Goal: Information Seeking & Learning: Learn about a topic

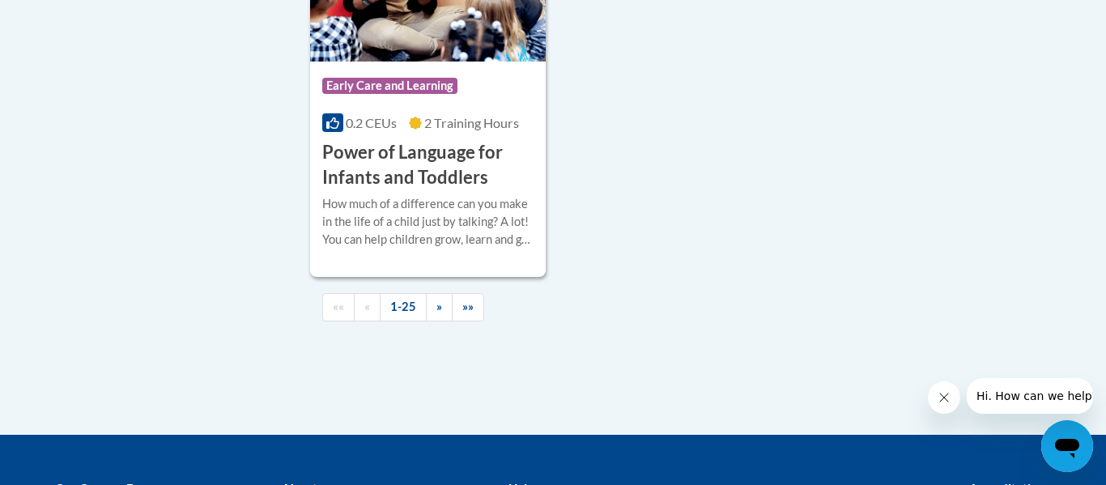
scroll to position [4013, 0]
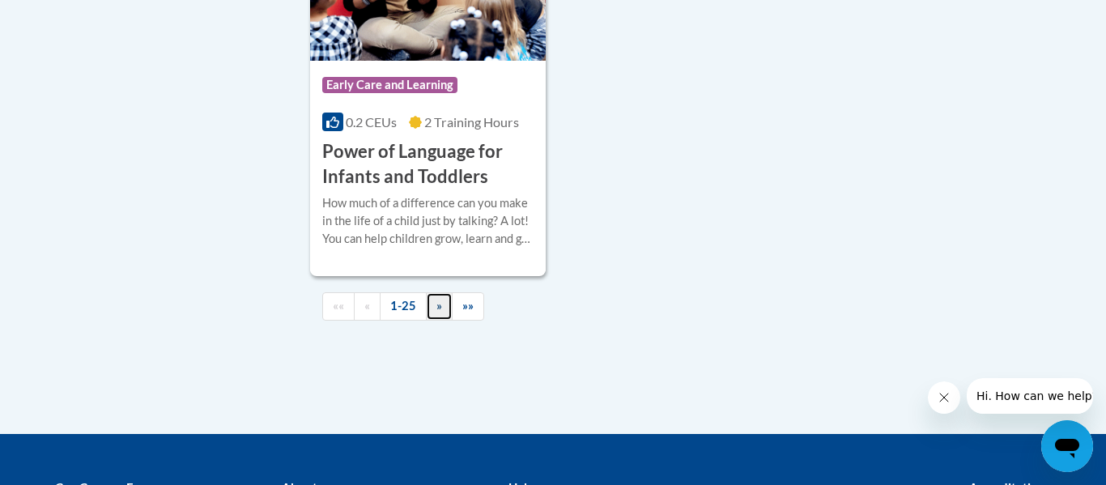
click at [441, 313] on link "»" at bounding box center [439, 306] width 27 height 28
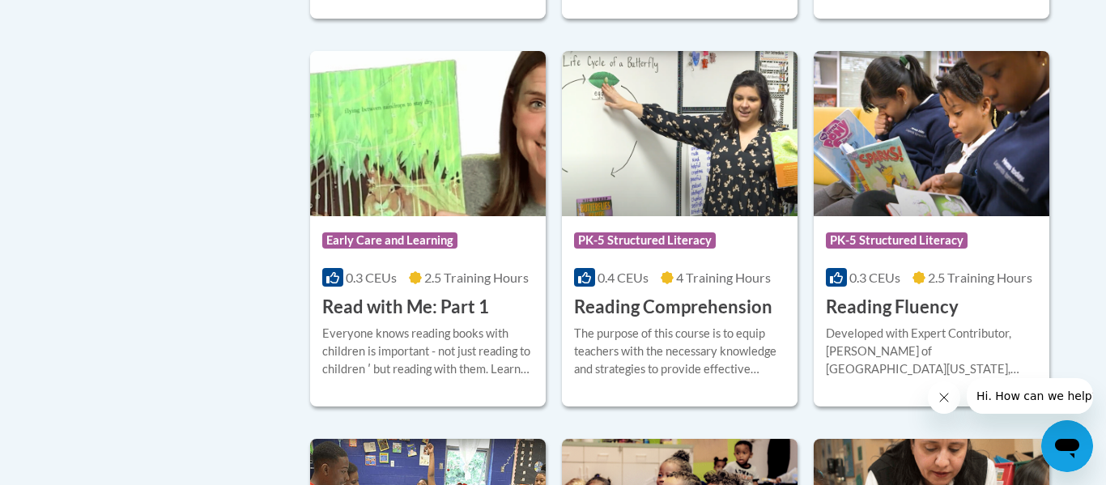
scroll to position [763, 0]
click at [687, 299] on h3 "Reading Comprehension" at bounding box center [673, 308] width 198 height 25
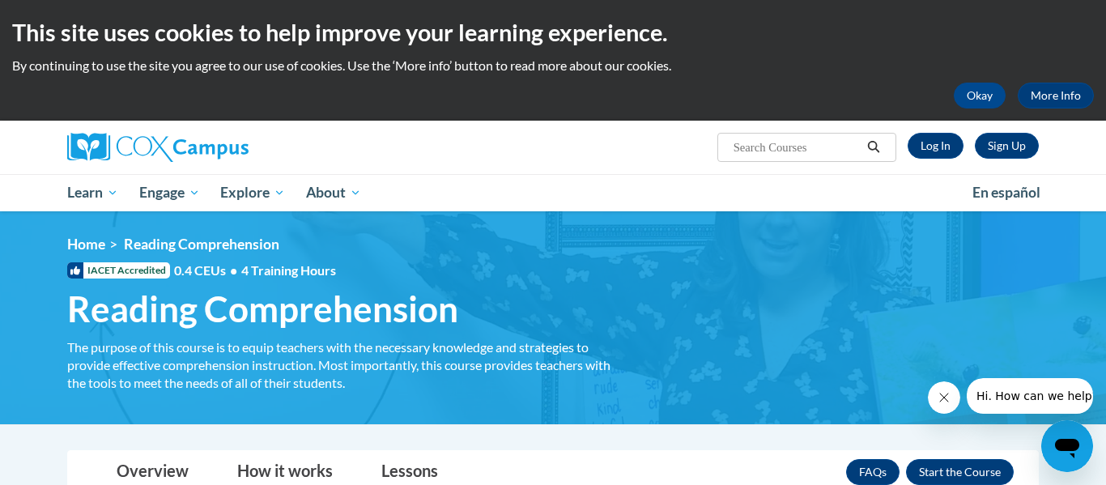
scroll to position [2, 0]
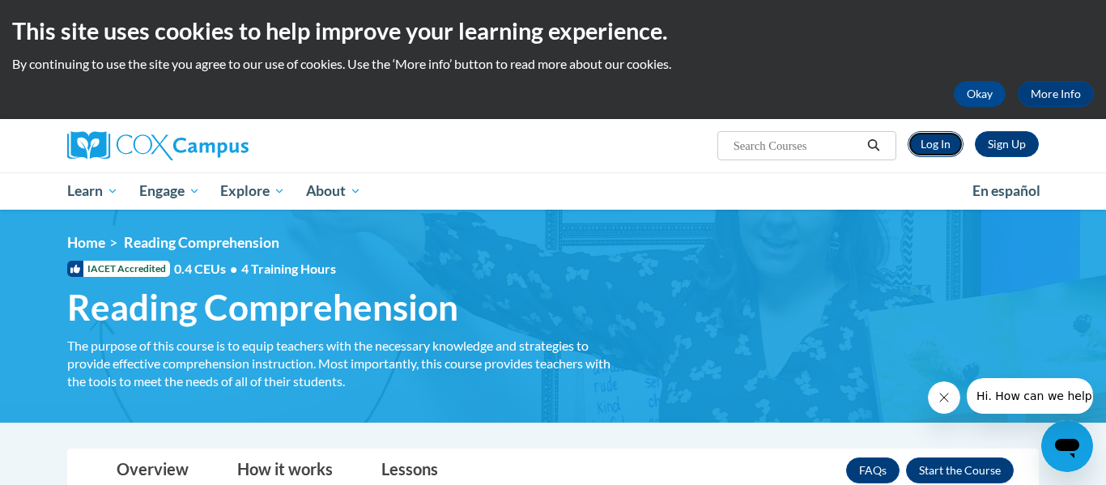
click at [931, 148] on link "Log In" at bounding box center [936, 144] width 56 height 26
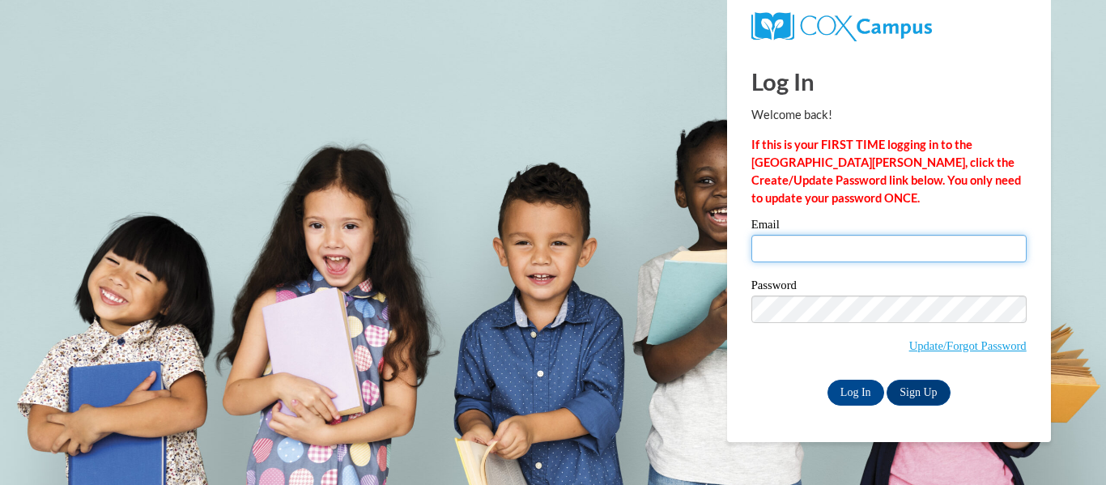
click at [840, 254] on input "Email" at bounding box center [889, 249] width 275 height 28
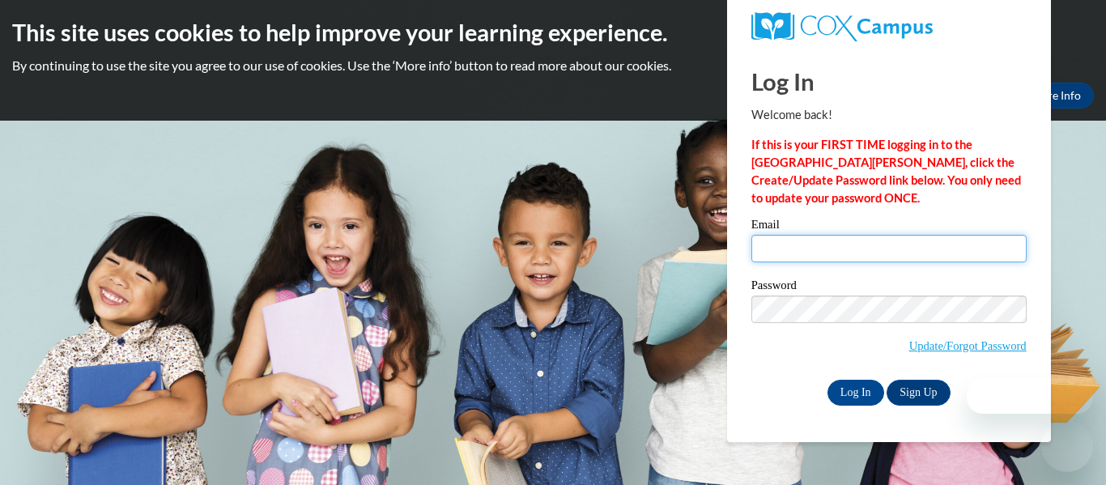
type input "nsherman@nobleps.com"
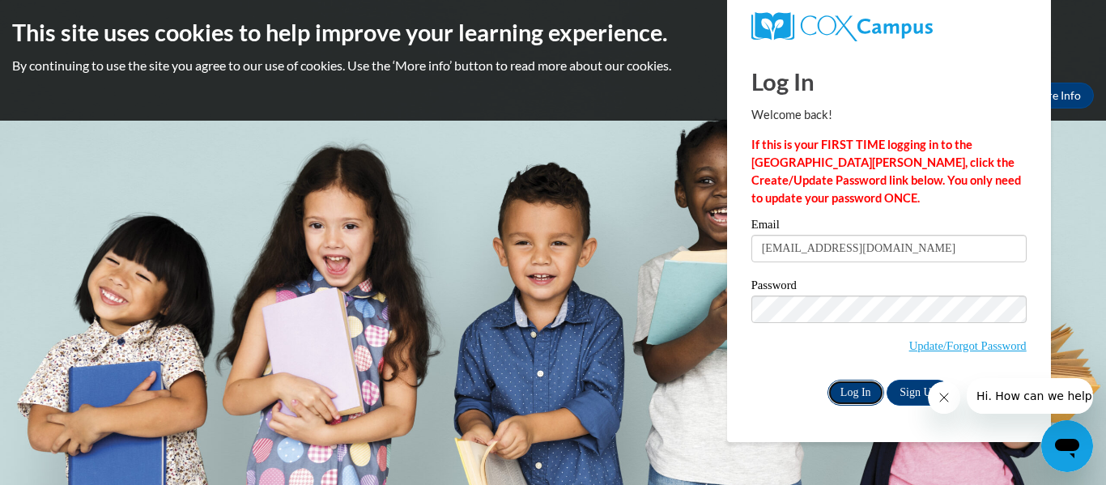
click at [858, 388] on input "Log In" at bounding box center [856, 393] width 57 height 26
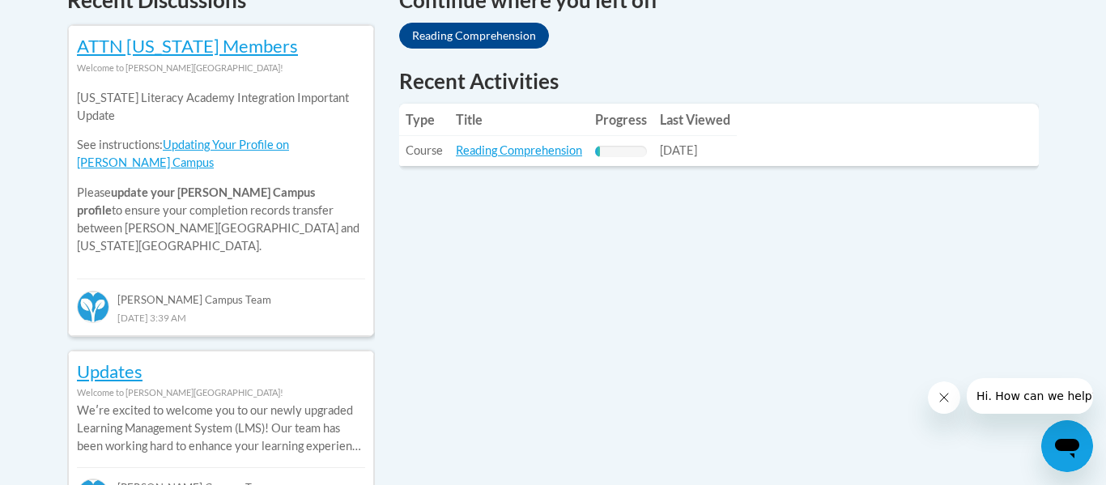
scroll to position [732, 0]
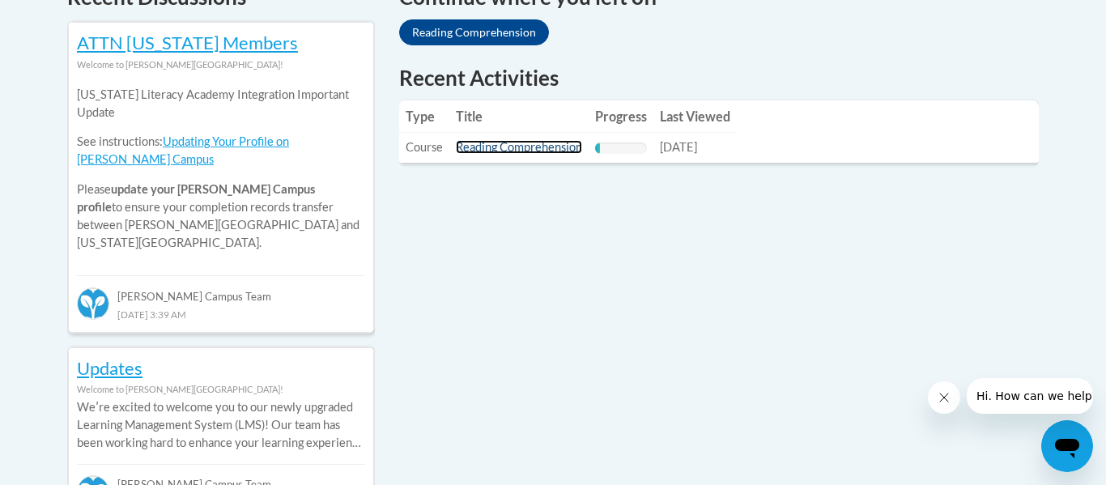
click at [531, 147] on link "Reading Comprehension" at bounding box center [519, 147] width 126 height 14
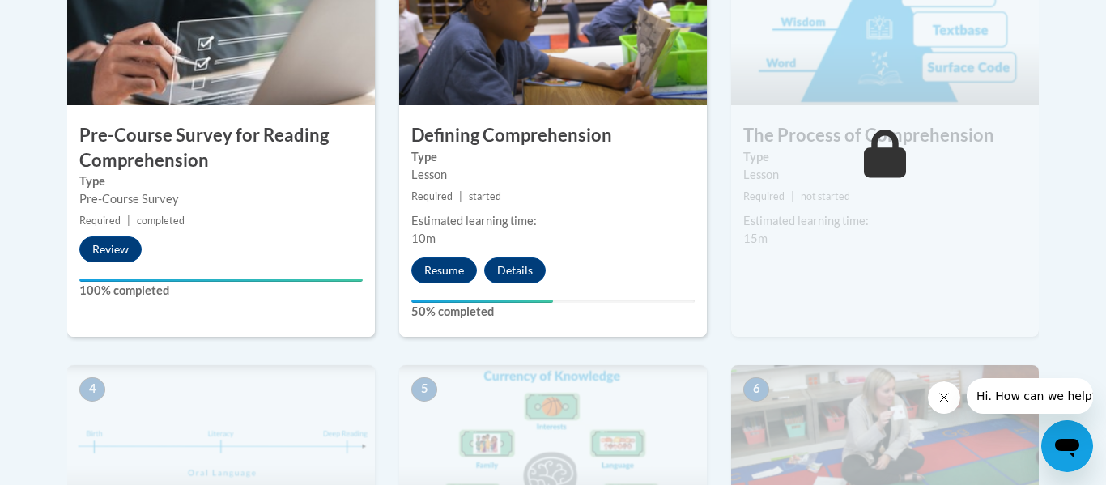
scroll to position [628, 0]
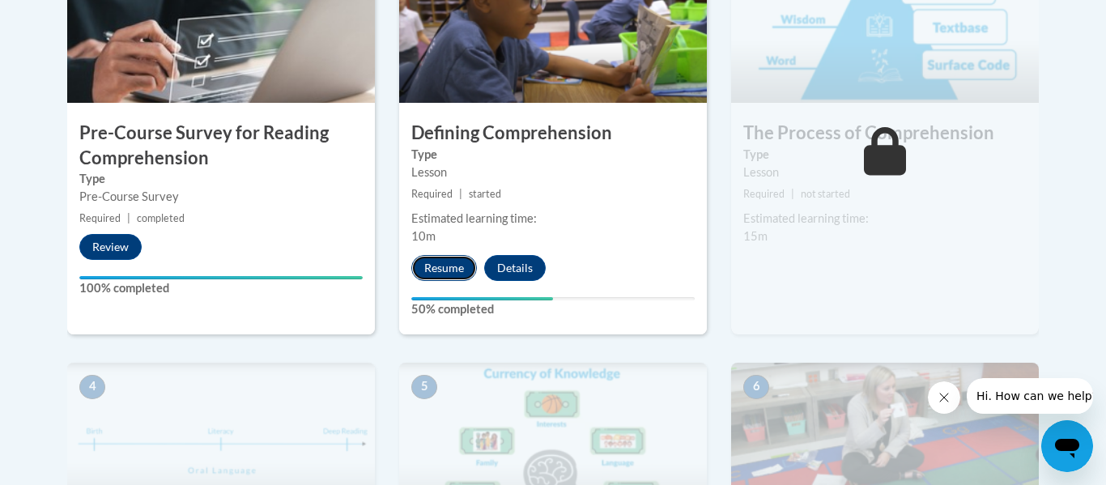
click at [459, 266] on button "Resume" at bounding box center [444, 268] width 66 height 26
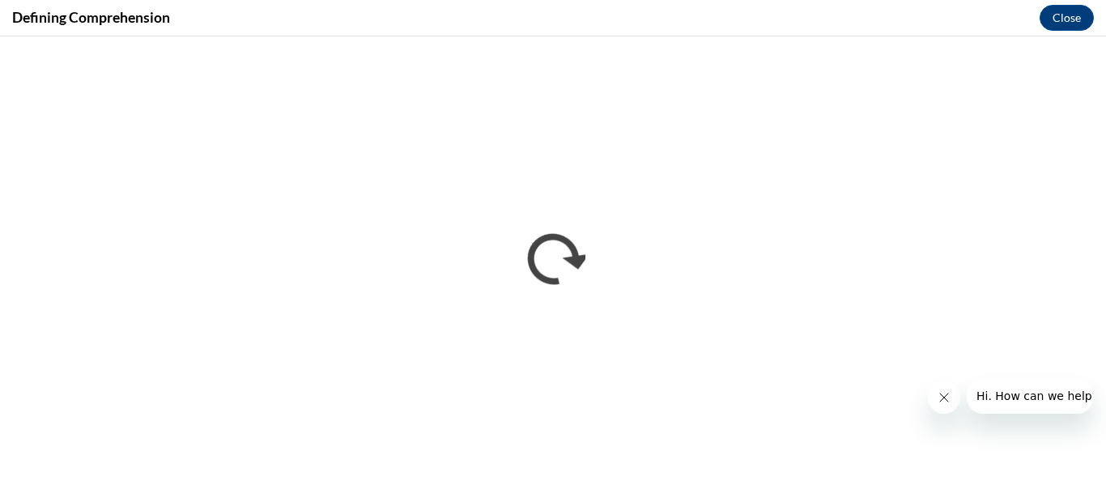
scroll to position [0, 0]
click at [943, 392] on icon "Close message from company" at bounding box center [944, 397] width 13 height 13
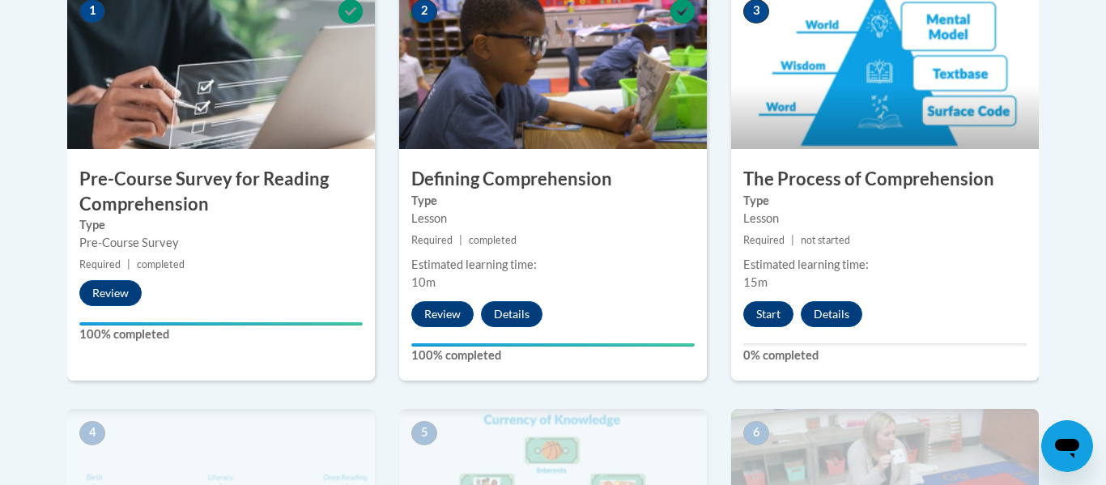
scroll to position [593, 0]
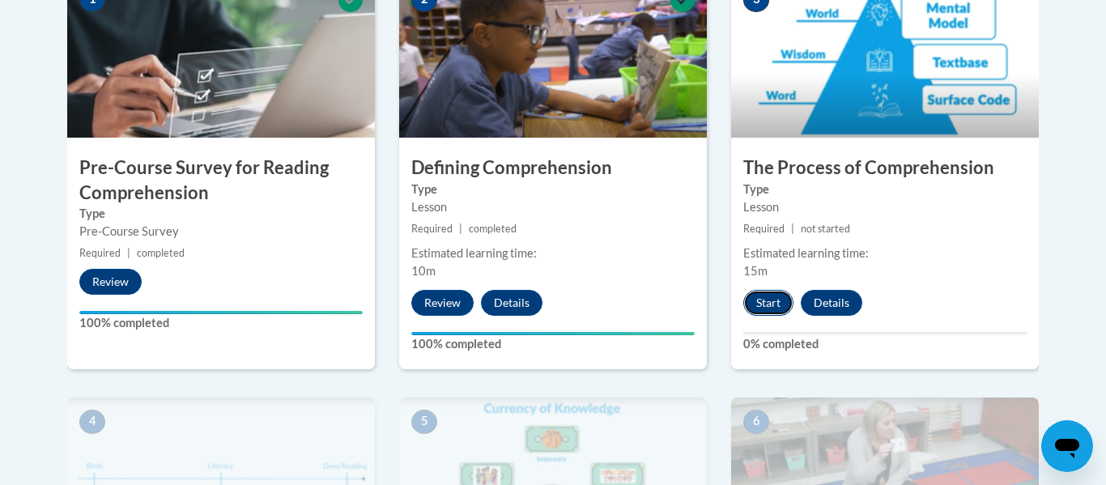
click at [767, 306] on button "Start" at bounding box center [769, 303] width 50 height 26
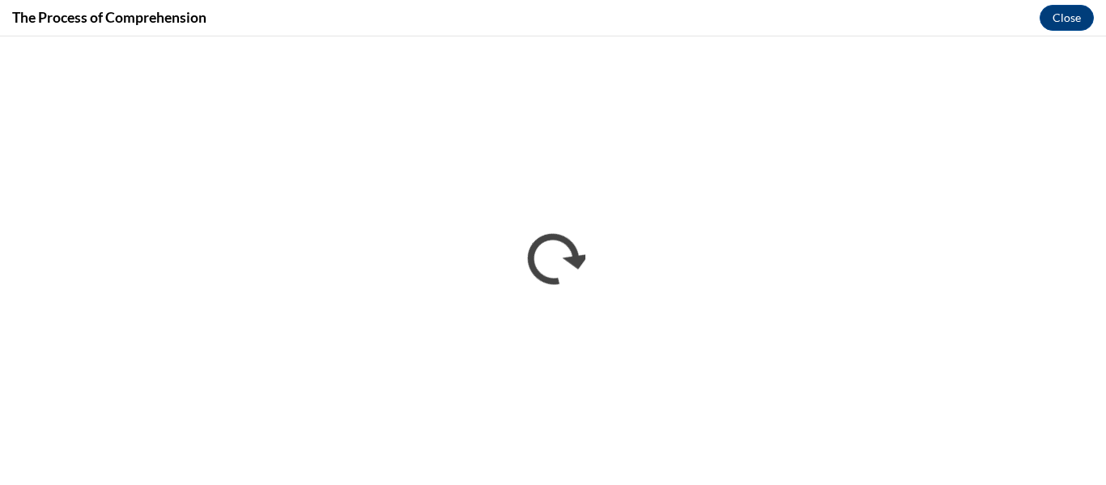
scroll to position [0, 0]
